Goal: Transaction & Acquisition: Purchase product/service

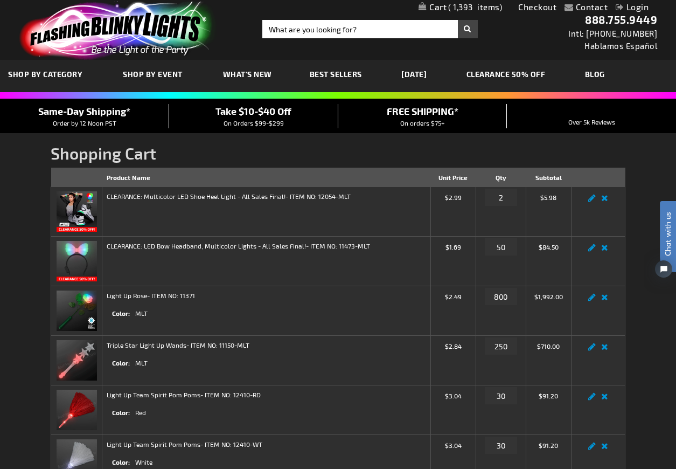
click at [254, 108] on span "Take $10-$40 Off" at bounding box center [254, 111] width 76 height 12
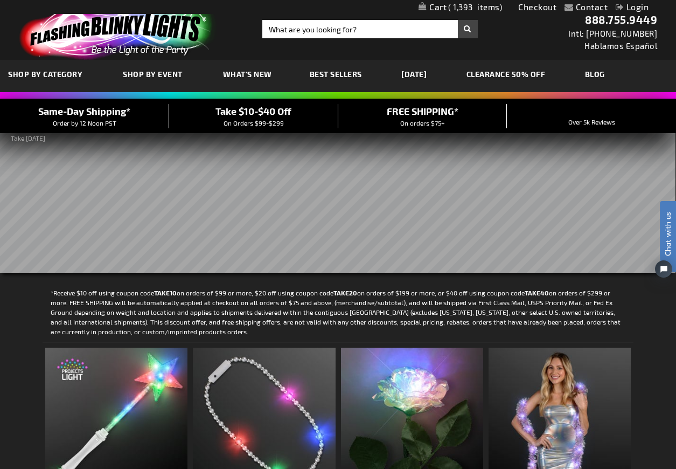
click at [484, 5] on span "1,393" at bounding box center [475, 7] width 54 height 10
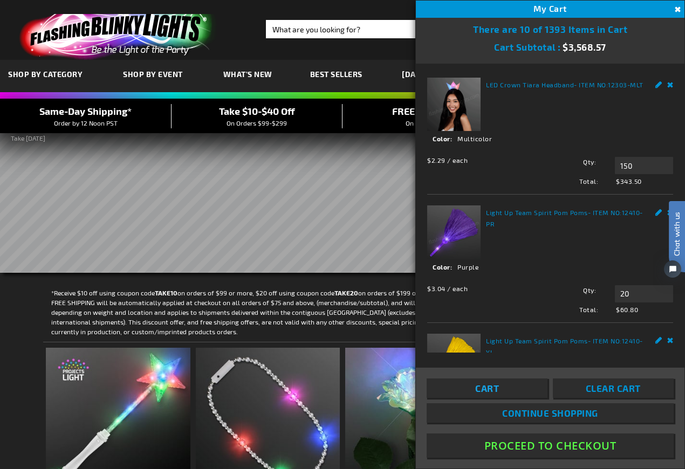
click at [502, 384] on link "Cart" at bounding box center [486, 387] width 121 height 19
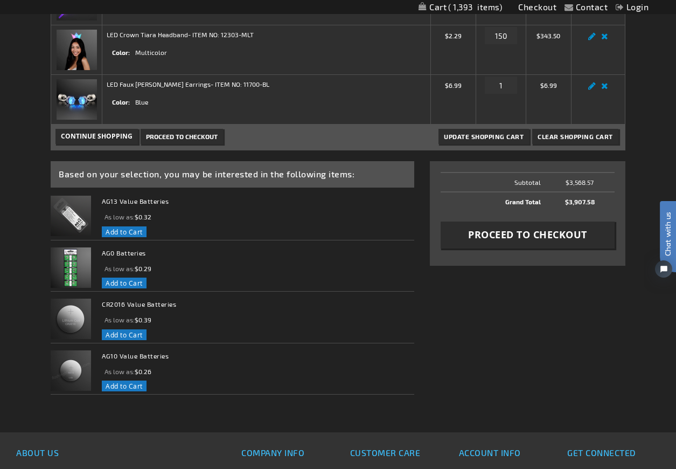
scroll to position [539, 0]
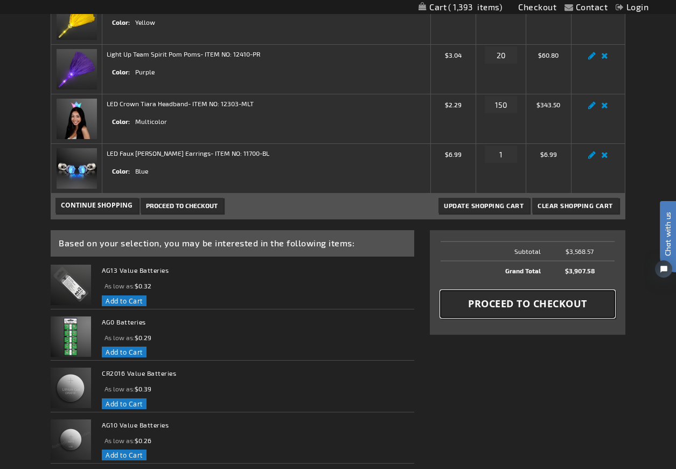
click at [521, 304] on span "Proceed to Checkout" at bounding box center [527, 303] width 119 height 13
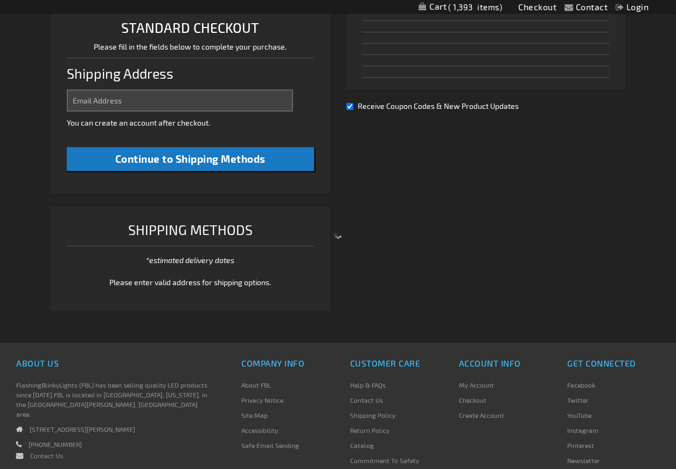
select select "US"
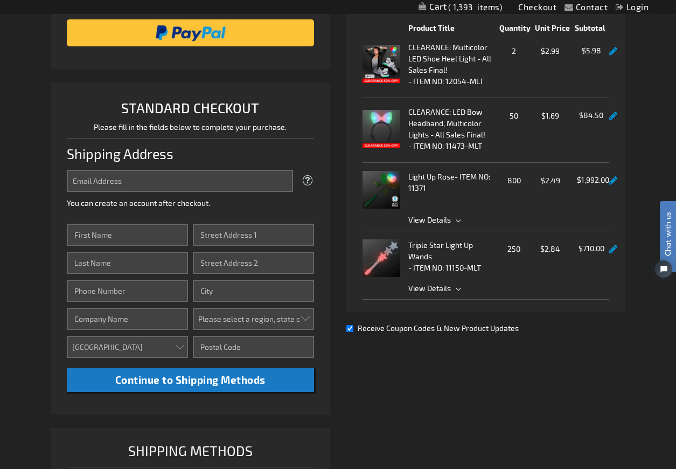
scroll to position [216, 0]
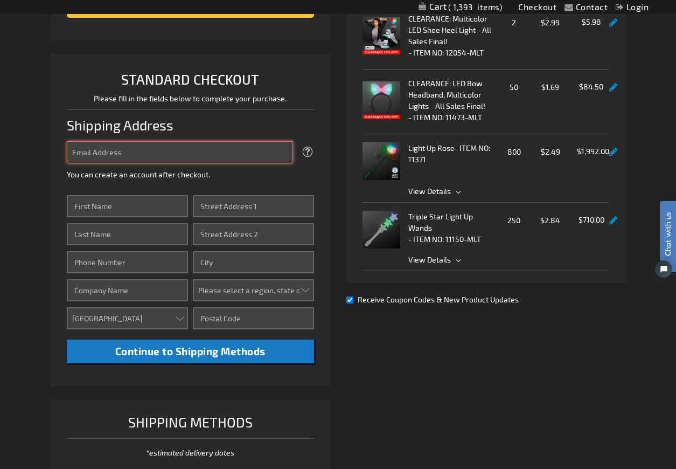
click at [178, 159] on input "Email Address" at bounding box center [180, 152] width 226 height 22
type input "lyfs.cheerleading@gmail.com"
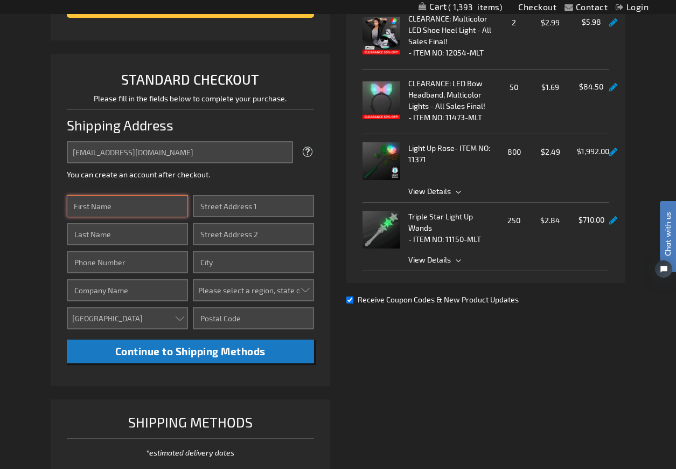
click at [167, 202] on input "First Name" at bounding box center [127, 206] width 121 height 22
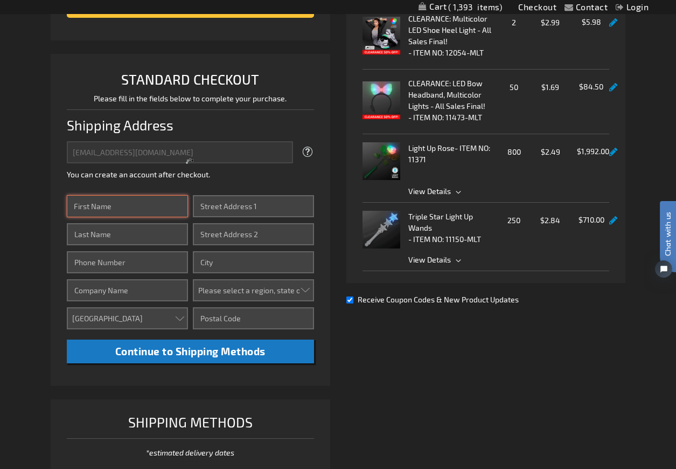
type input "Jessica"
type input "Howard"
type input "6038925252"
type input "[STREET_ADDRESS]"
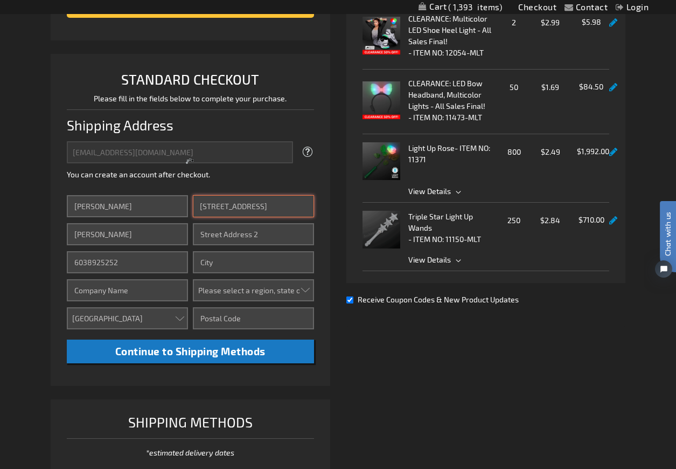
type input "Londonderry"
select select "40"
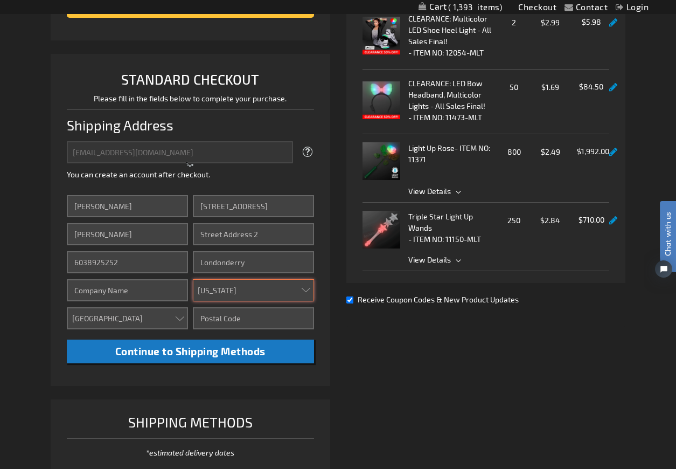
type input "03053"
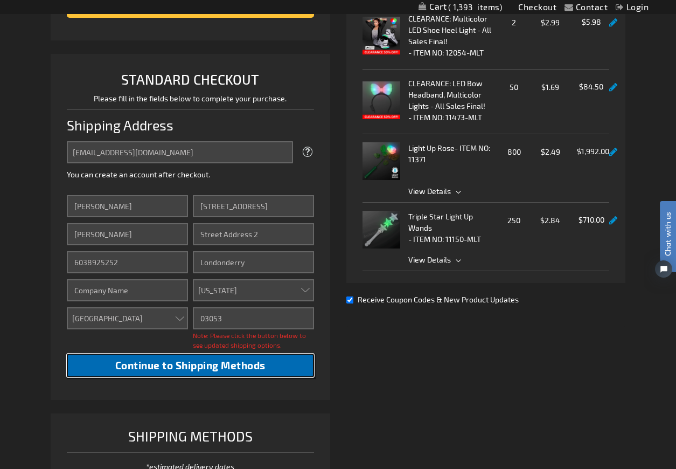
click at [168, 370] on span "Continue to Shipping Methods" at bounding box center [190, 365] width 150 height 12
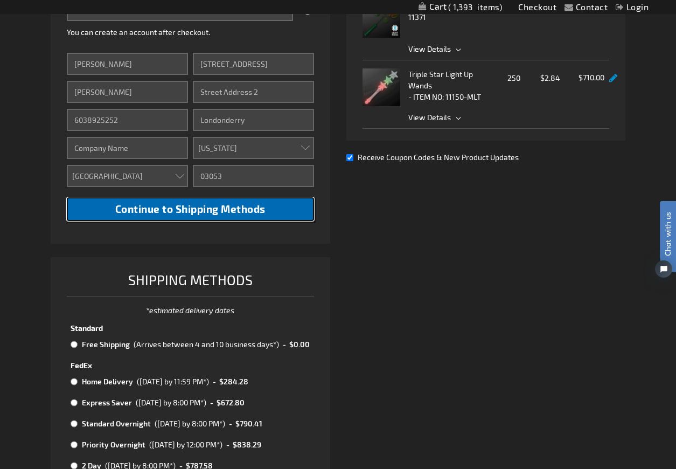
scroll to position [377, 0]
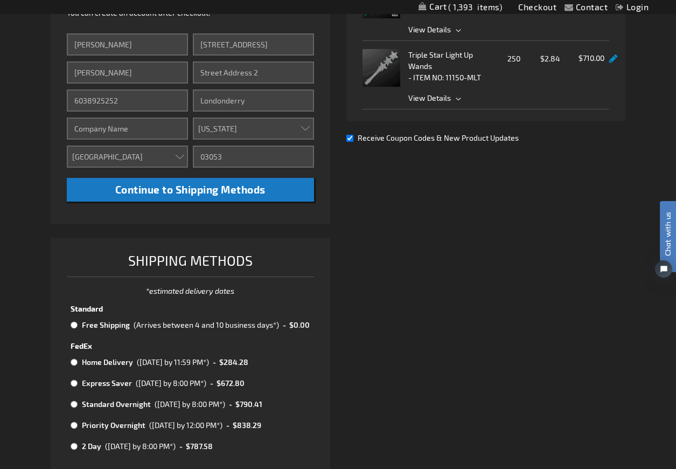
click at [74, 325] on input "radio" at bounding box center [74, 325] width 7 height 9
radio input "true"
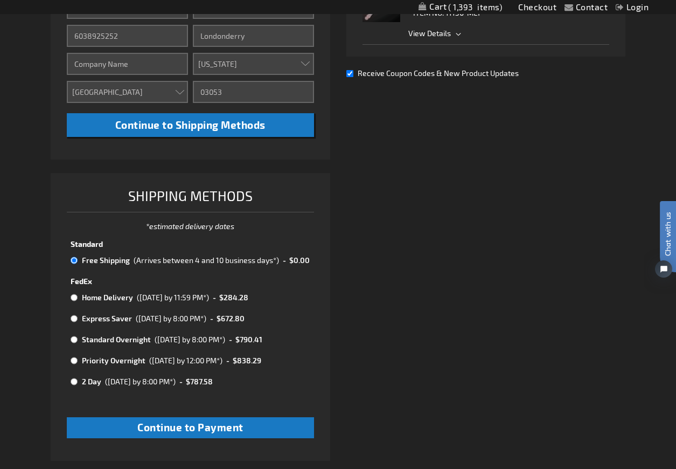
scroll to position [485, 0]
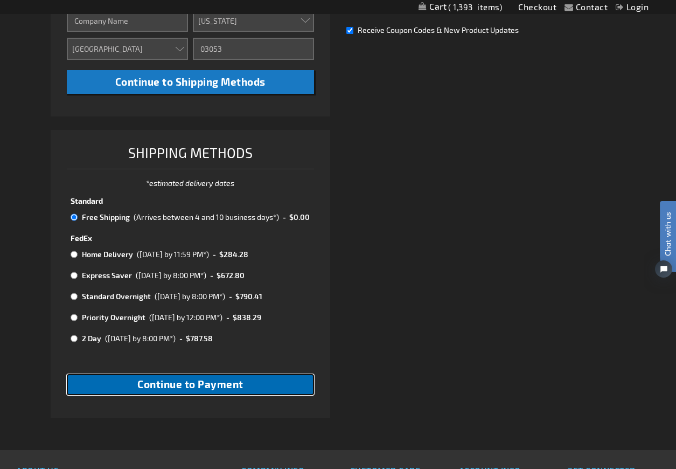
click at [270, 395] on button "Continue to Payment" at bounding box center [190, 384] width 247 height 21
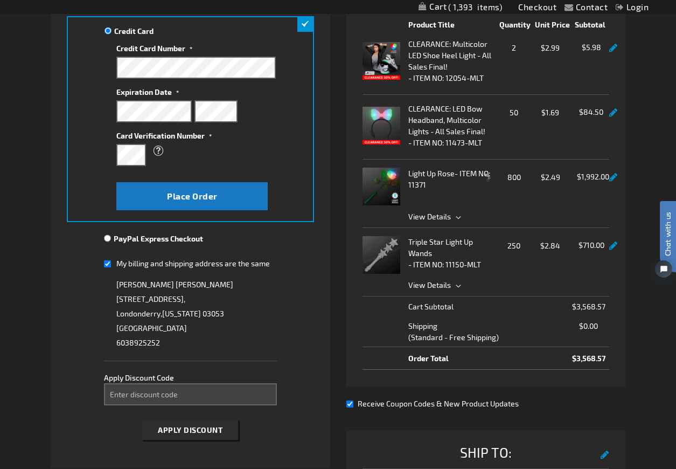
scroll to position [216, 0]
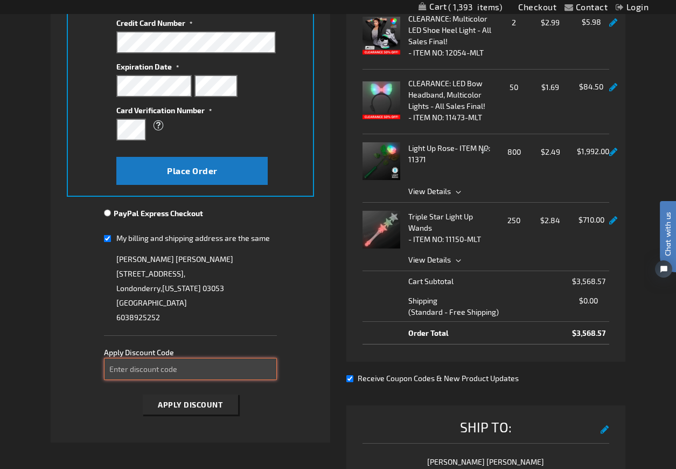
click at [175, 371] on input "Enter discount code" at bounding box center [190, 369] width 173 height 22
type input "take40"
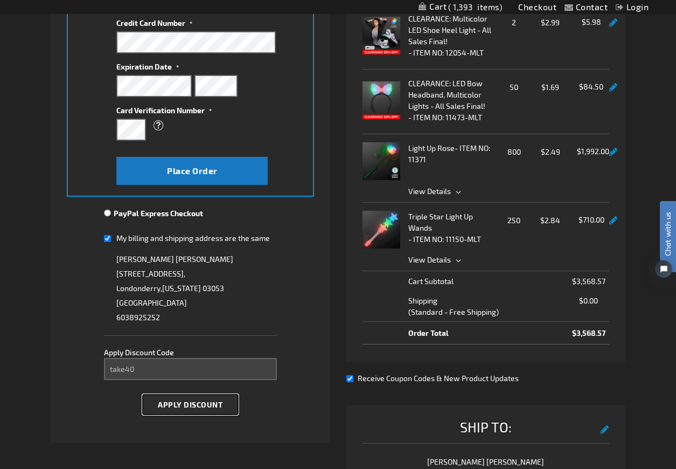
click at [211, 406] on span "Apply Discount" at bounding box center [190, 404] width 65 height 9
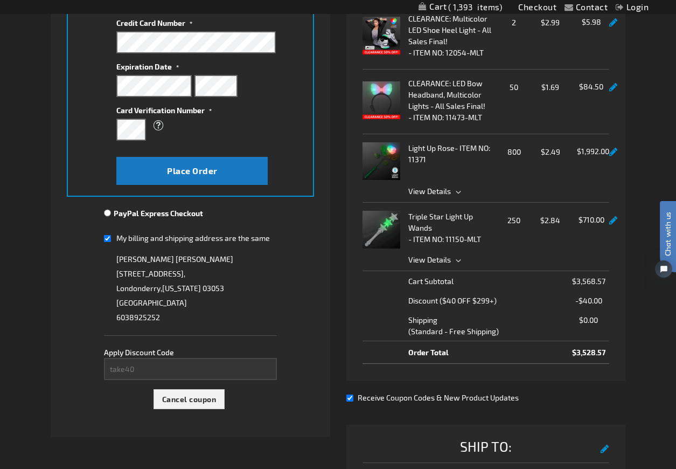
click at [108, 238] on input "My billing and shipping address are the same" at bounding box center [107, 238] width 7 height 22
checkbox input "false"
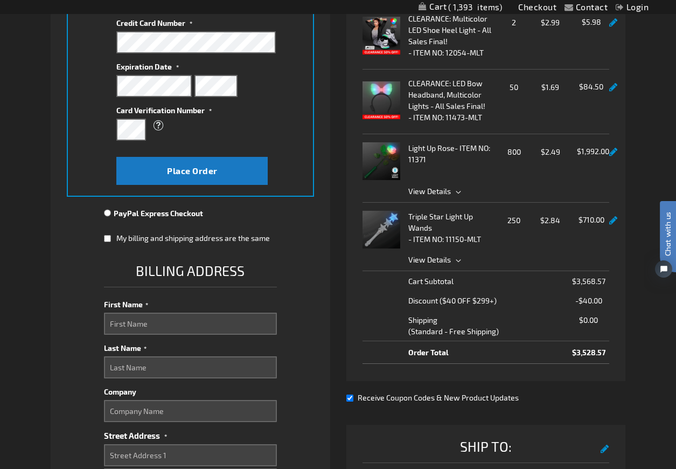
scroll to position [269, 0]
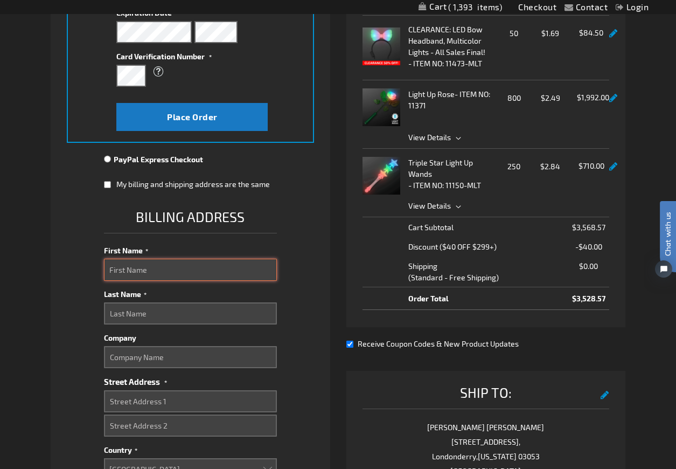
click at [197, 267] on input "First Name" at bounding box center [190, 270] width 173 height 22
type input "Kristin"
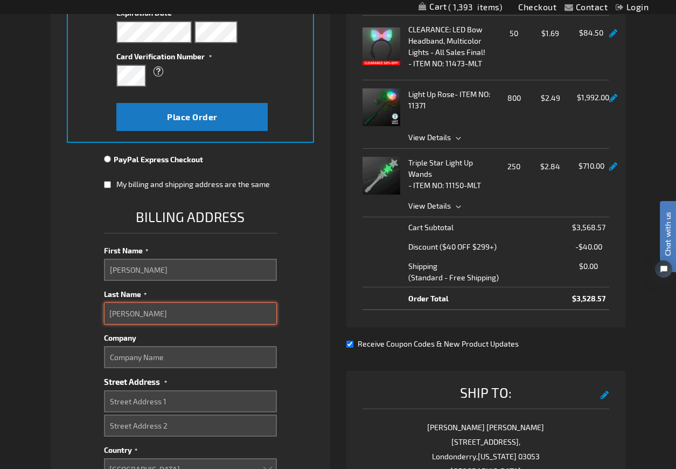
type input "Bailey"
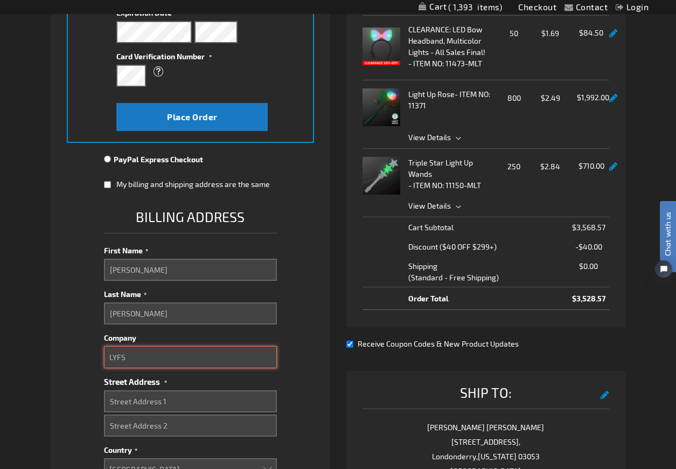
type input "LYFS"
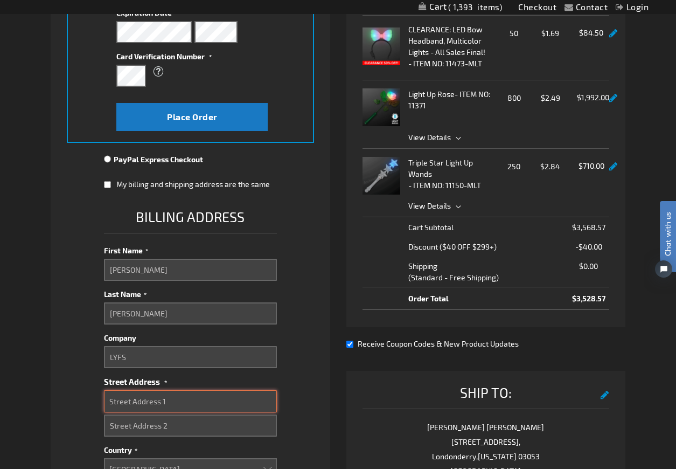
click at [198, 393] on input "Street Address: Line 1" at bounding box center [190, 401] width 173 height 22
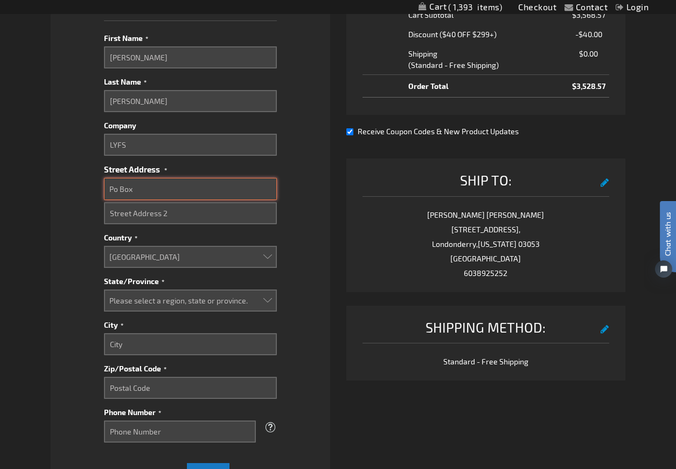
scroll to position [485, 0]
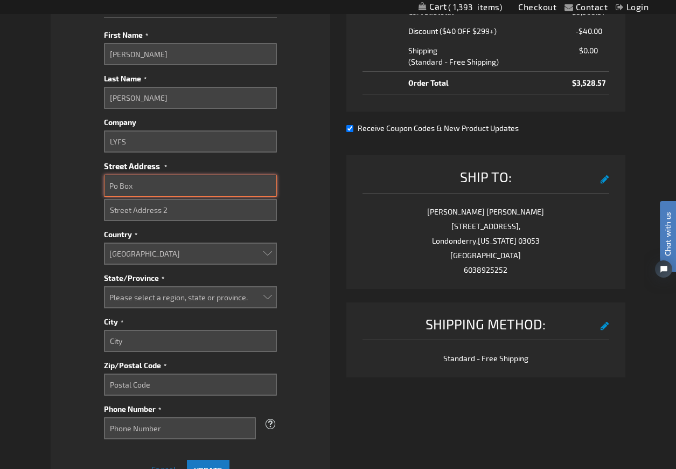
type input "Po Box"
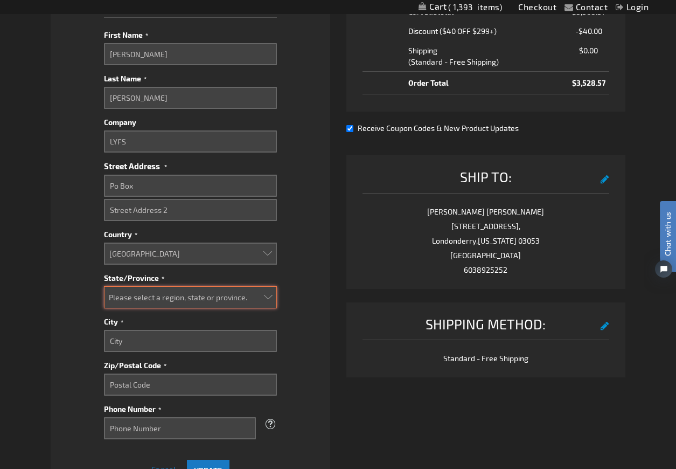
click at [188, 302] on select "Please select a region, state or province. Alabama Alaska Arizona Arkansas Cali…" at bounding box center [190, 297] width 173 height 22
select select "40"
click at [104, 286] on select "Please select a region, state or province. Alabama Alaska Arizona Arkansas Cali…" at bounding box center [190, 297] width 173 height 22
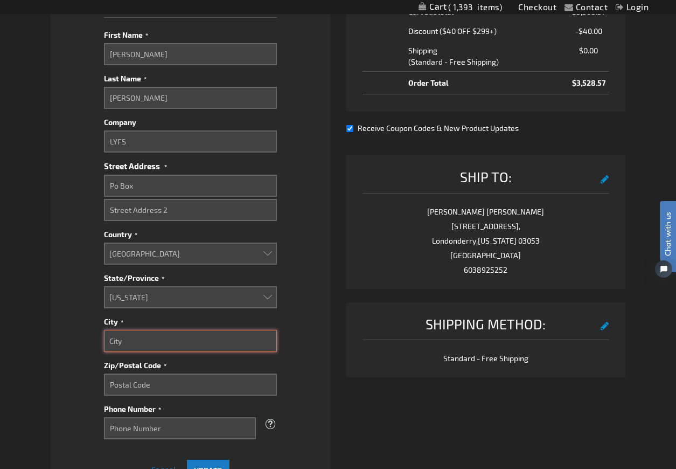
click at [236, 344] on input "City" at bounding box center [190, 341] width 173 height 22
type input "Londonderry"
type input "03053"
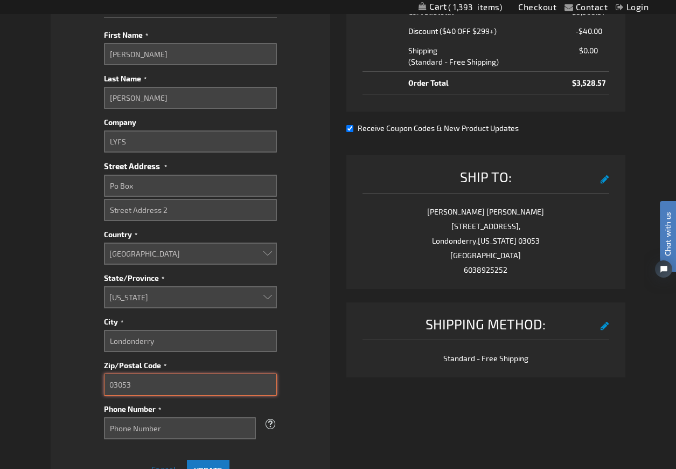
type input "6038925252"
click at [298, 342] on fieldset "Payment Information Payment Method Credit Card Credit Card Information" at bounding box center [190, 128] width 247 height 885
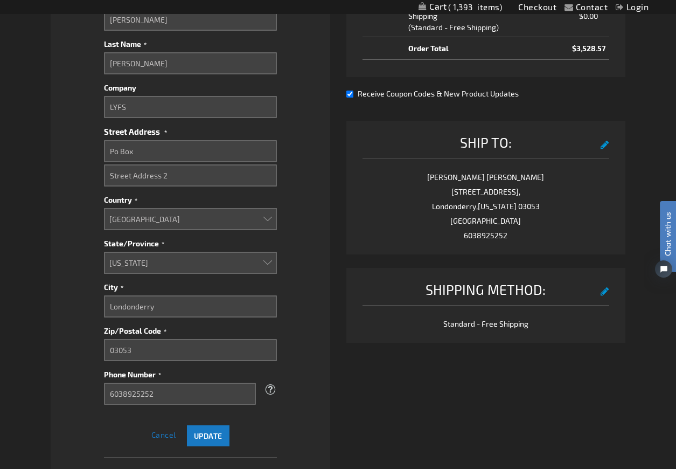
scroll to position [539, 0]
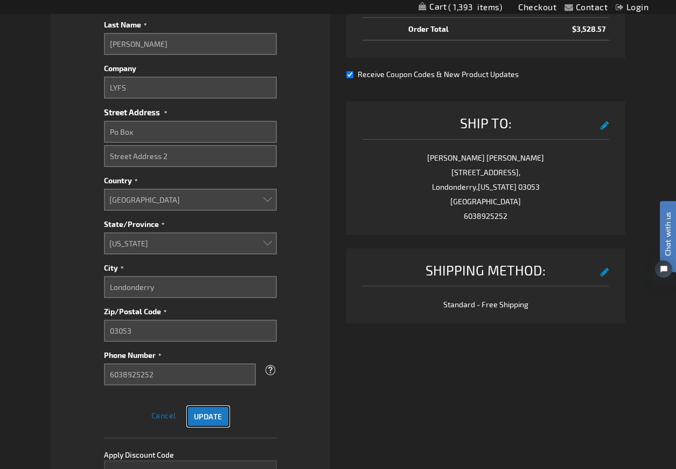
click at [223, 410] on button "Update" at bounding box center [208, 416] width 43 height 21
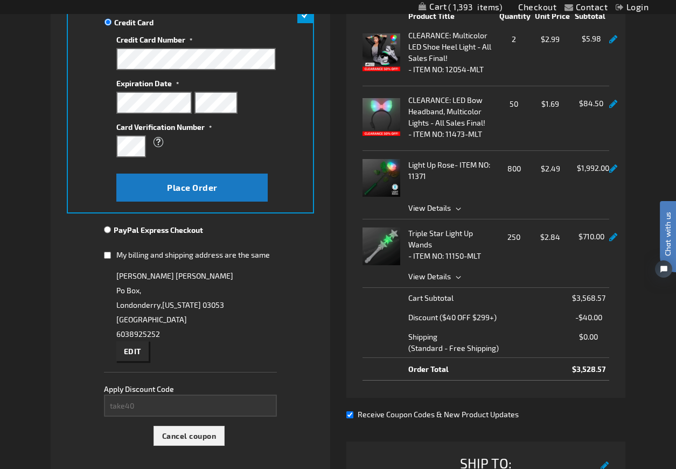
scroll to position [54, 0]
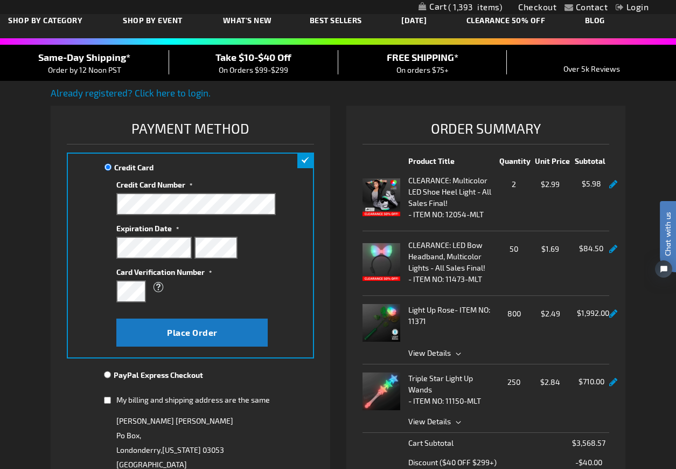
click at [266, 292] on div "What is this?" at bounding box center [196, 291] width 160 height 22
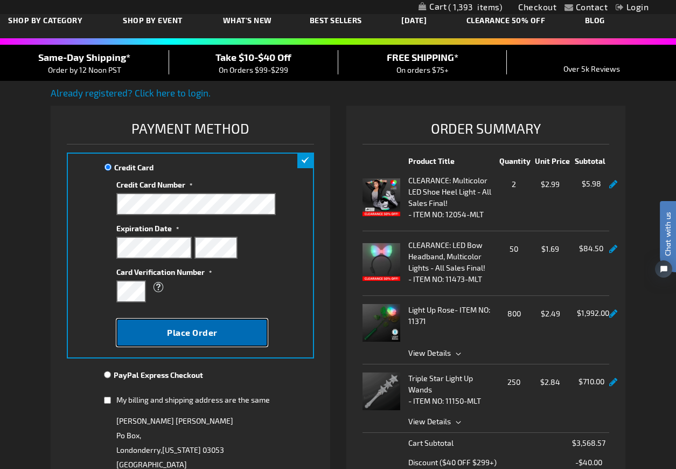
click at [177, 334] on span "Place Order" at bounding box center [192, 332] width 51 height 10
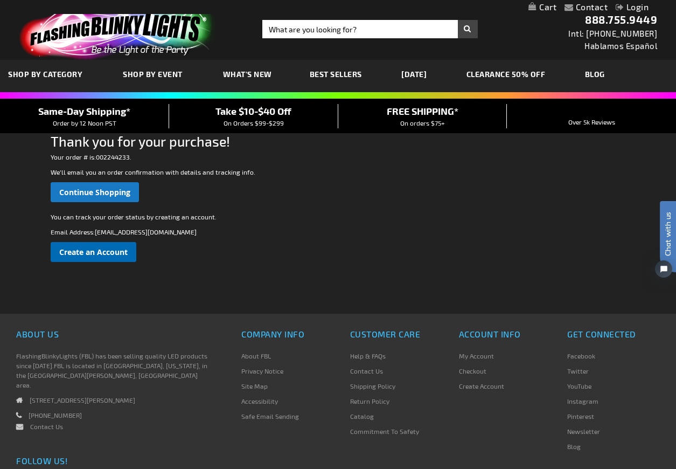
click at [108, 248] on span "Create an Account" at bounding box center [93, 252] width 68 height 10
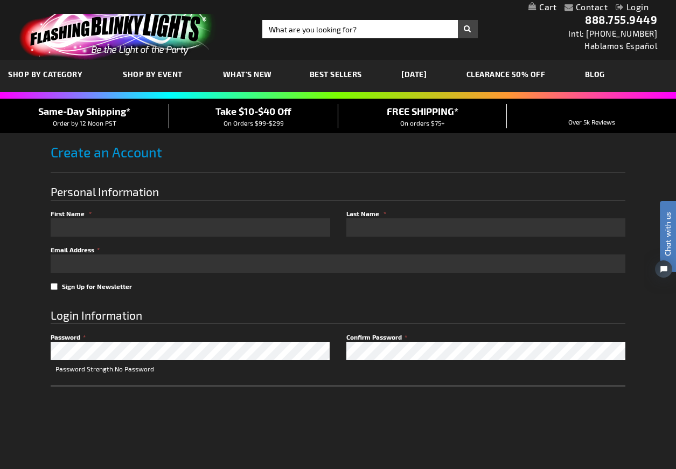
click at [143, 231] on input "First Name" at bounding box center [190, 227] width 279 height 18
type input "[PERSON_NAME]"
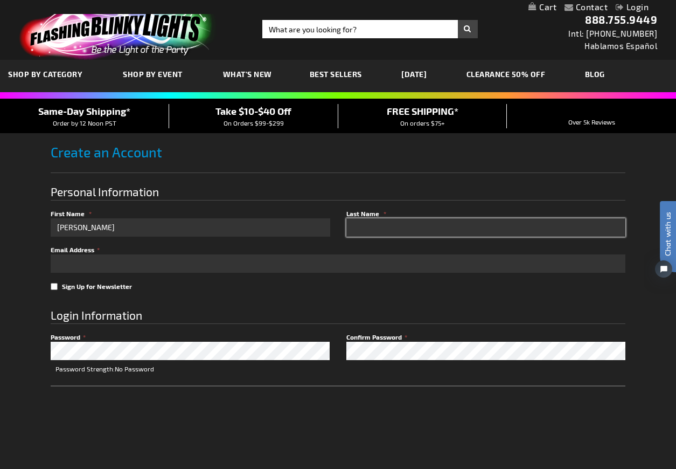
type input "[PERSON_NAME]"
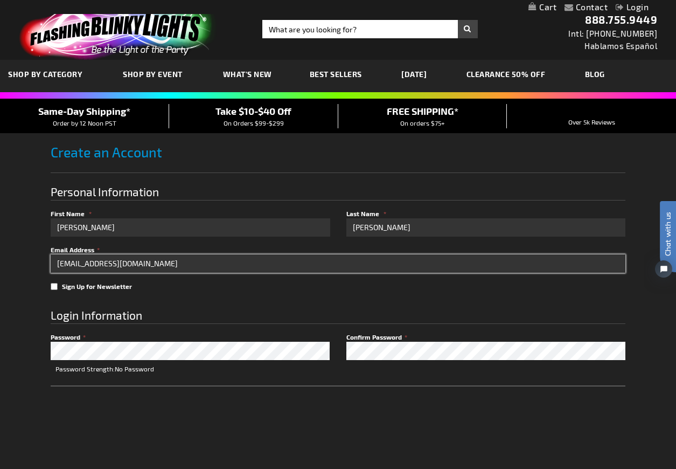
drag, startPoint x: 161, startPoint y: 264, endPoint x: 34, endPoint y: 267, distance: 127.2
click at [34, 267] on div "Contact Compare Products Login Skip to Content My Cart My Cart Close You have n…" at bounding box center [338, 400] width 676 height 800
type input "[EMAIL_ADDRESS][DOMAIN_NAME]"
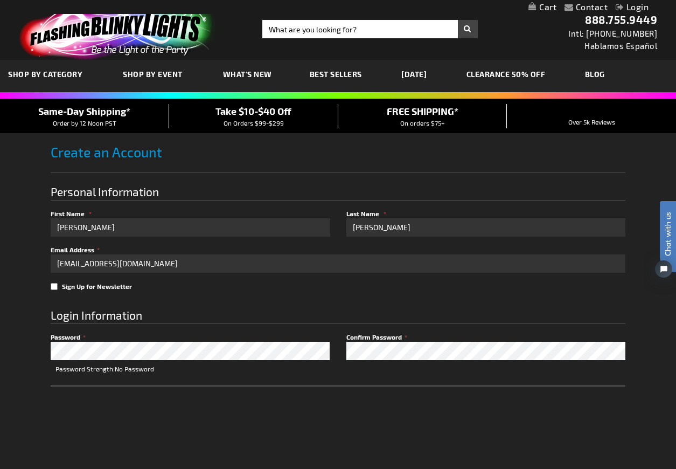
click at [273, 300] on fieldset "Login Information Password Password Strength: No Password Confirm Password regi…" at bounding box center [338, 379] width 575 height 167
checkbox input "true"
click at [350, 434] on div "0cAFcWeA6Q95VIjTTuOkIq6uevd9_JmE7R_dzEWaGMOLUdk74fyjjDoLPpGGithvtc0pcjZTNRODFAg…" at bounding box center [338, 426] width 575 height 42
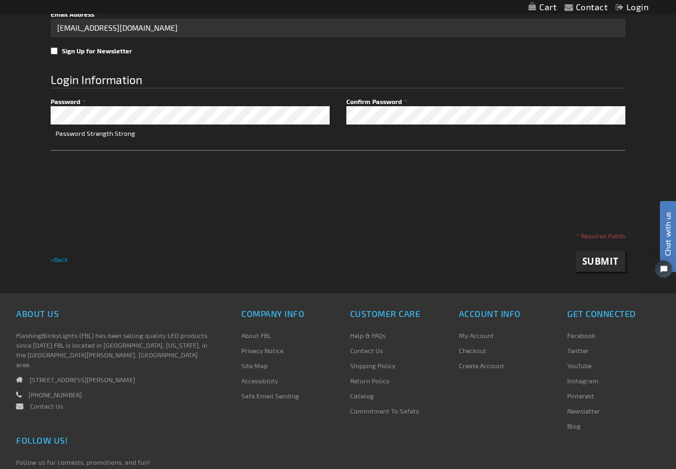
scroll to position [269, 0]
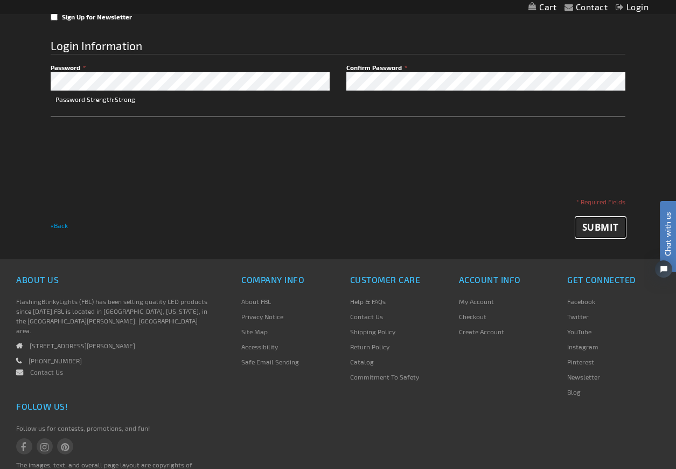
click at [593, 226] on span "Submit" at bounding box center [601, 227] width 37 height 12
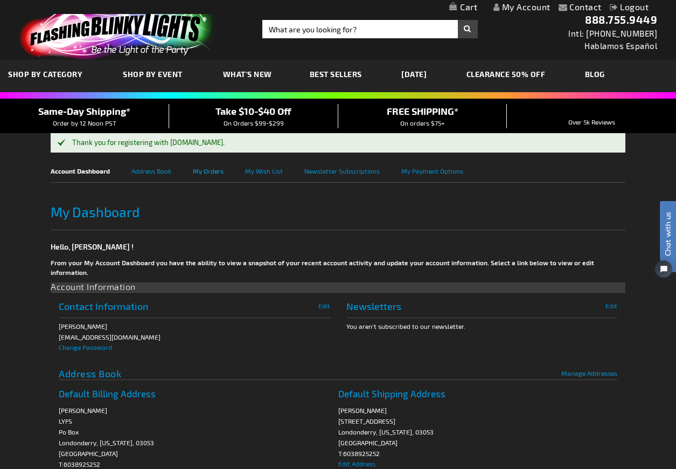
click at [215, 172] on link "My Orders" at bounding box center [219, 170] width 52 height 24
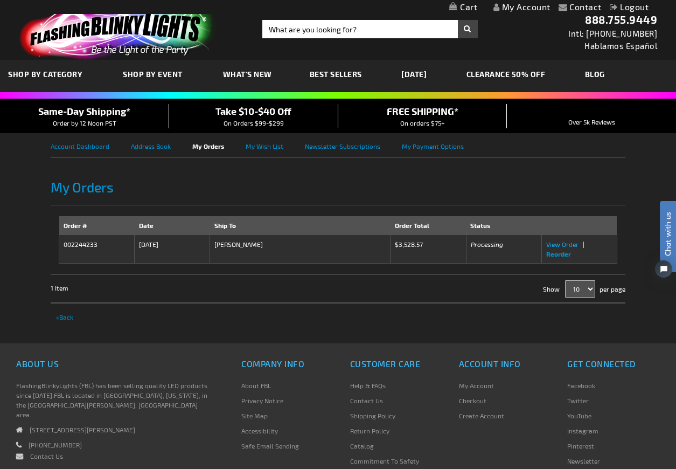
click at [569, 244] on span "View Order" at bounding box center [563, 244] width 32 height 8
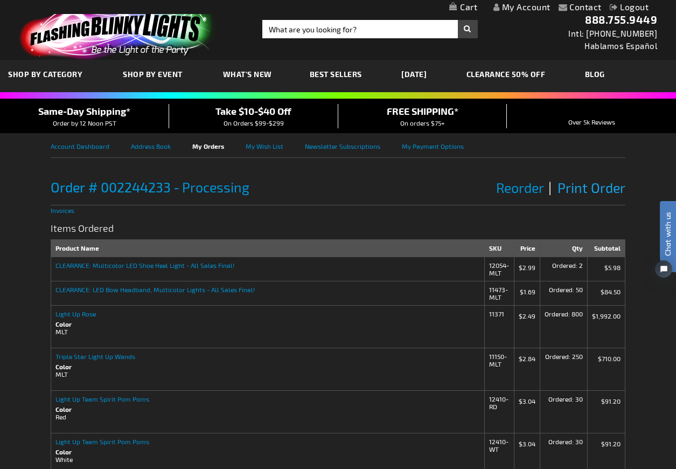
click at [583, 186] on span "Print Order" at bounding box center [592, 187] width 68 height 16
